Goal: Navigation & Orientation: Find specific page/section

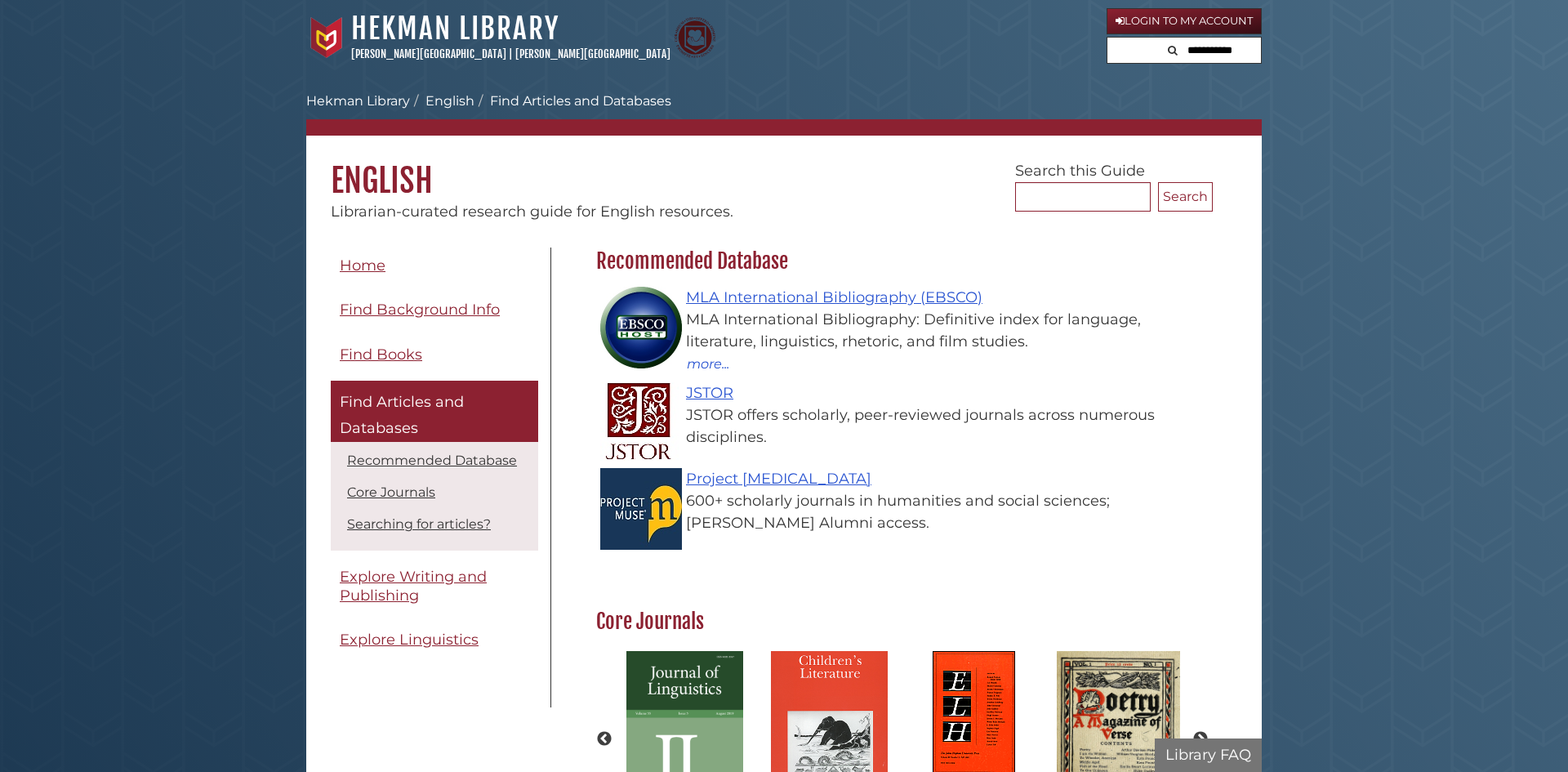
scroll to position [475, 625]
click at [1165, 18] on link "Login to My Account" at bounding box center [1184, 21] width 155 height 26
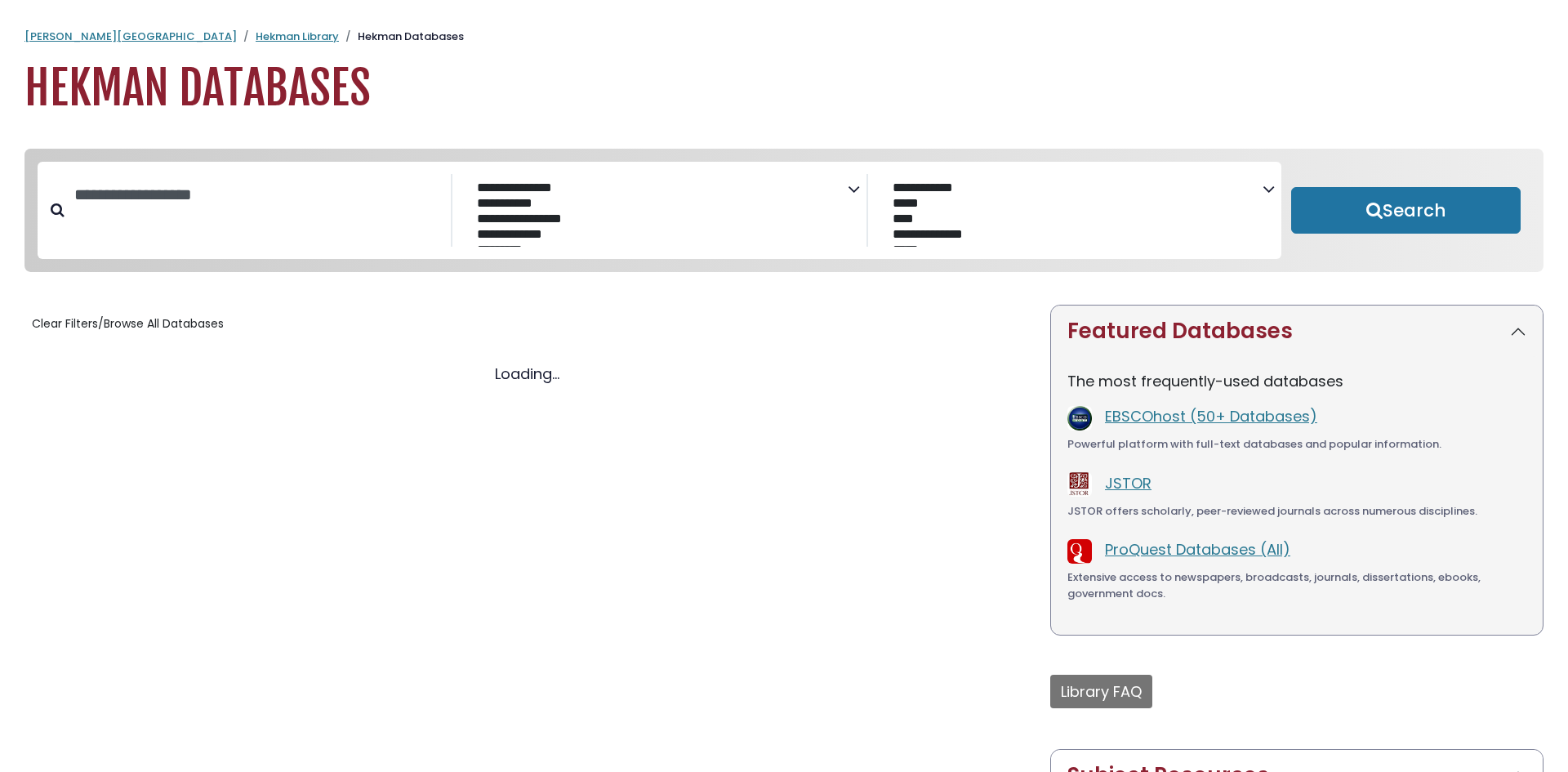
select select "Database Subject Filter"
select select "Database Vendors Filter"
select select "Database Subject Filter"
select select "Database Vendors Filter"
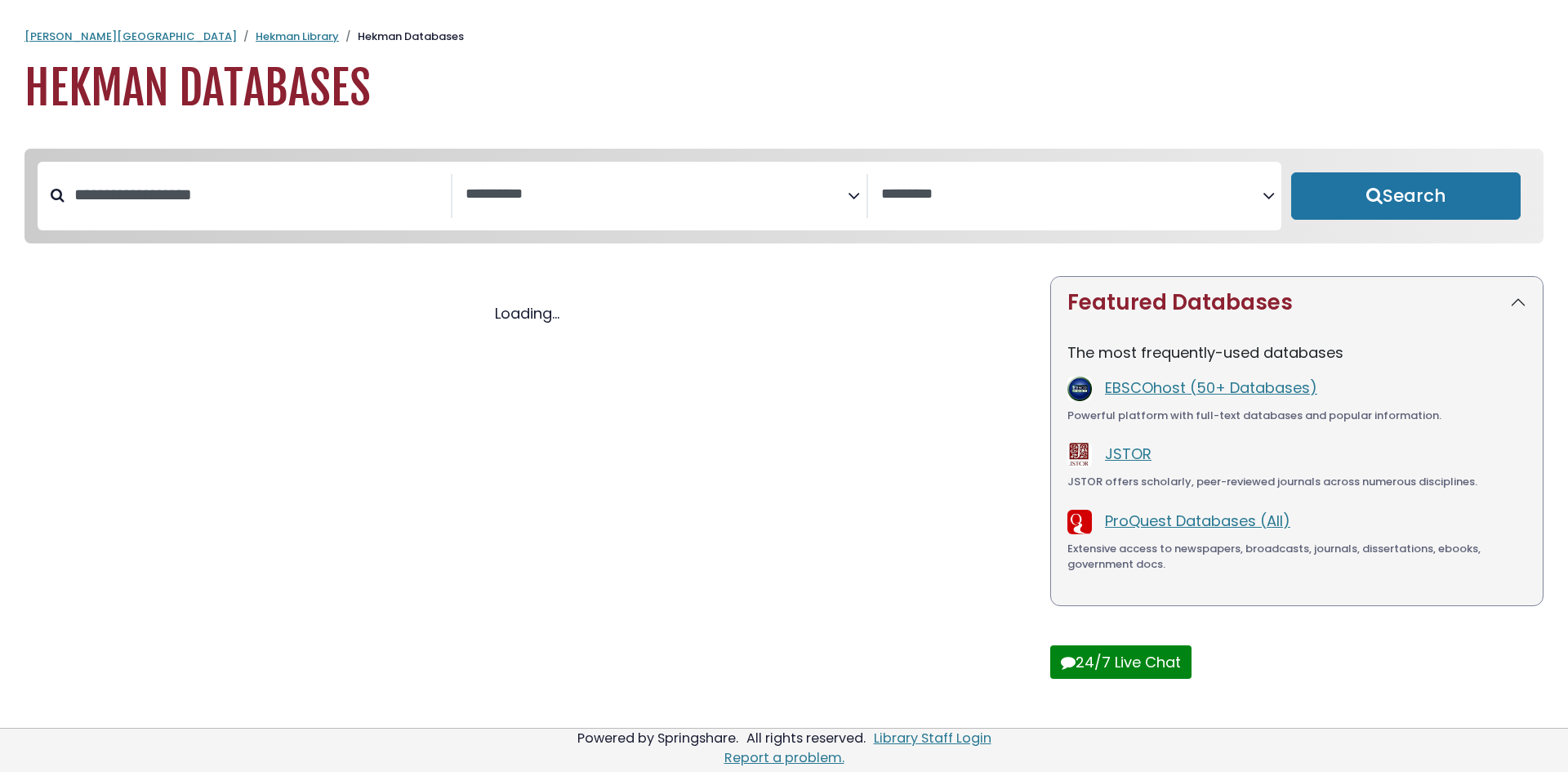
select select "Database Subject Filter"
select select "Database Vendors Filter"
